Goal: Task Accomplishment & Management: Use online tool/utility

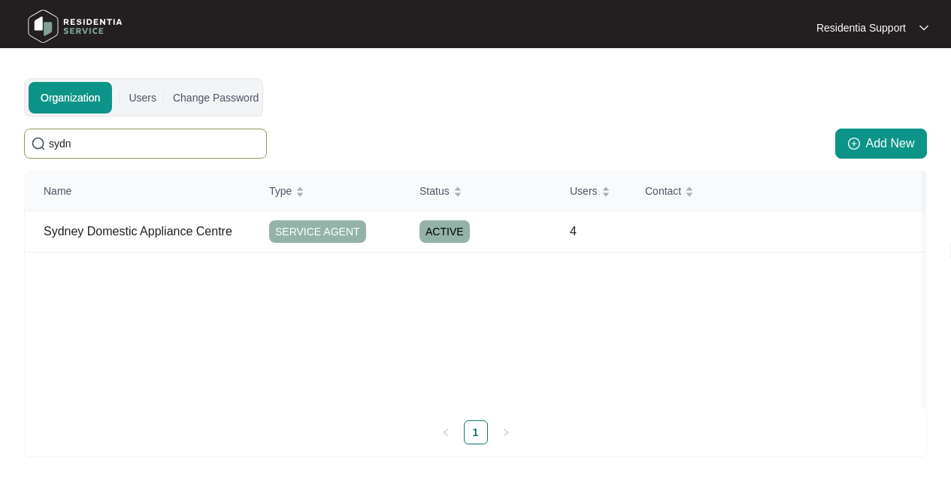
click at [87, 30] on img at bounding box center [75, 26] width 105 height 45
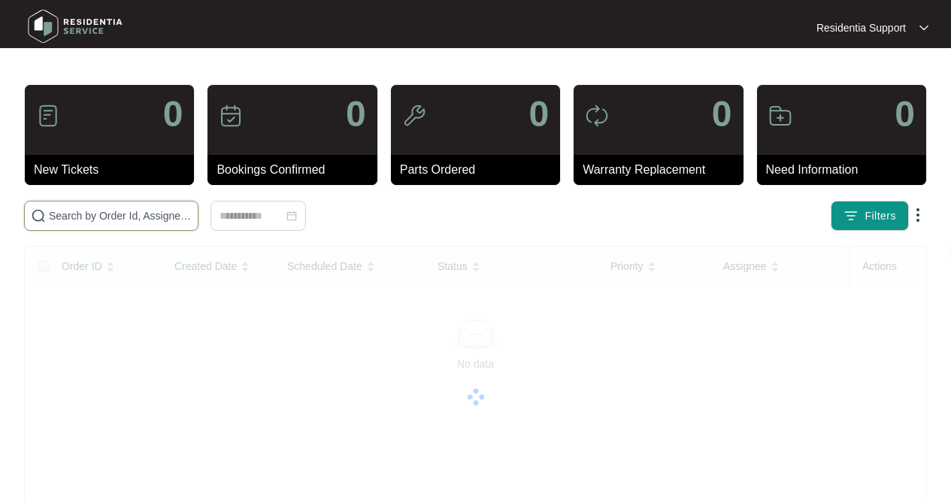
click at [123, 210] on input "text" at bounding box center [120, 215] width 143 height 17
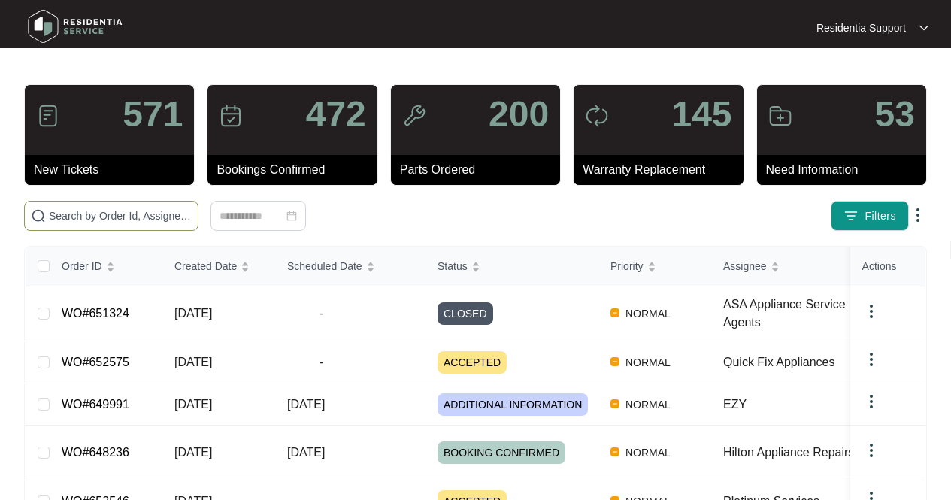
paste input "648797"
type input "648797"
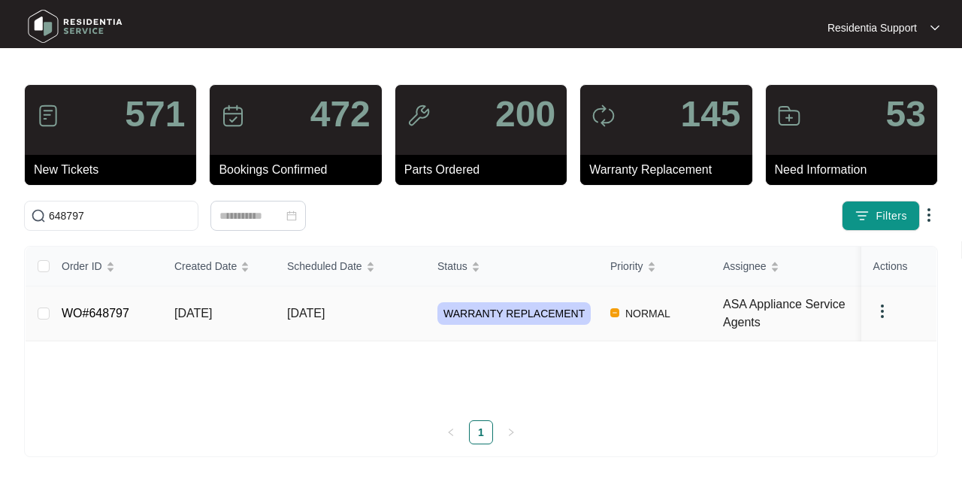
click at [404, 318] on td "[DATE]" at bounding box center [350, 313] width 150 height 55
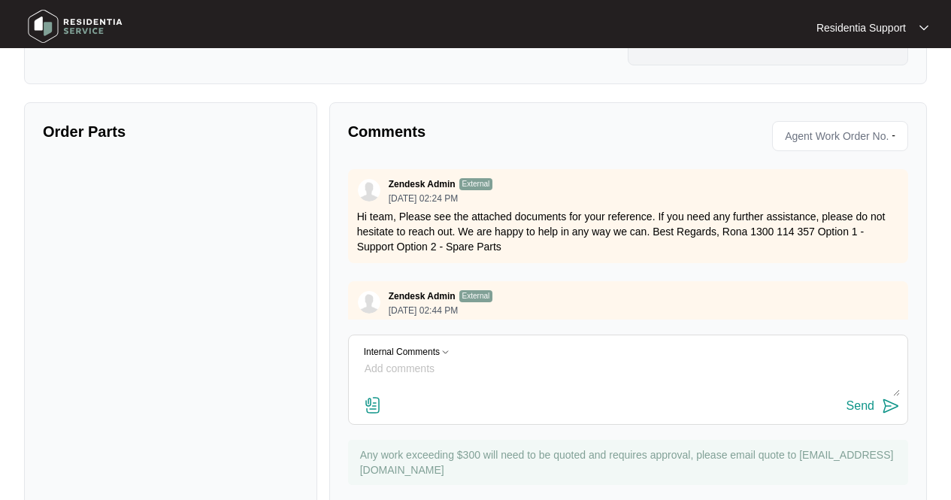
scroll to position [457, 0]
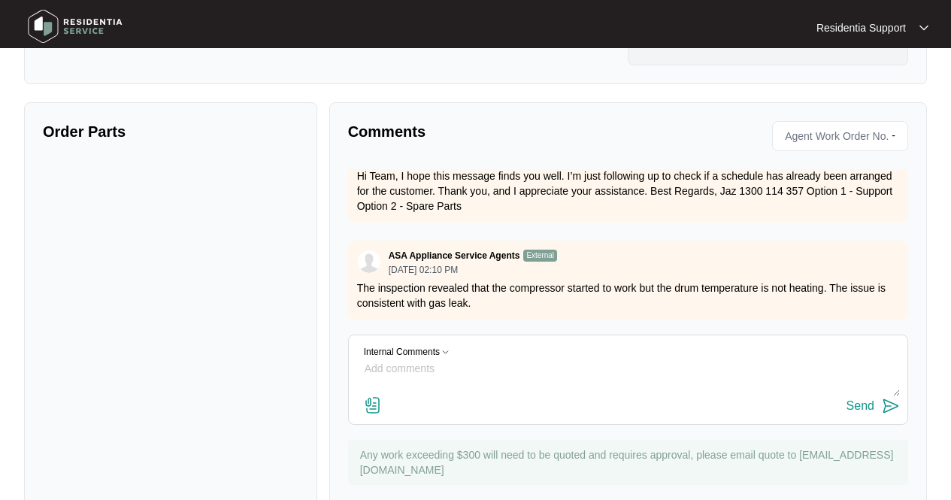
click at [95, 364] on div "Order Parts" at bounding box center [170, 310] width 293 height 416
